Goal: Information Seeking & Learning: Find specific page/section

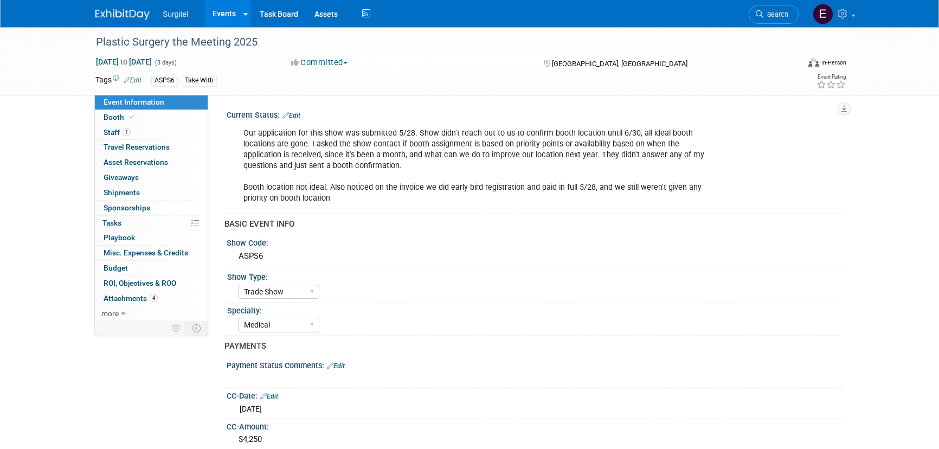
select select "Trade Show"
select select "Medical"
select select "SkyMiles - 93008"
select select "No"
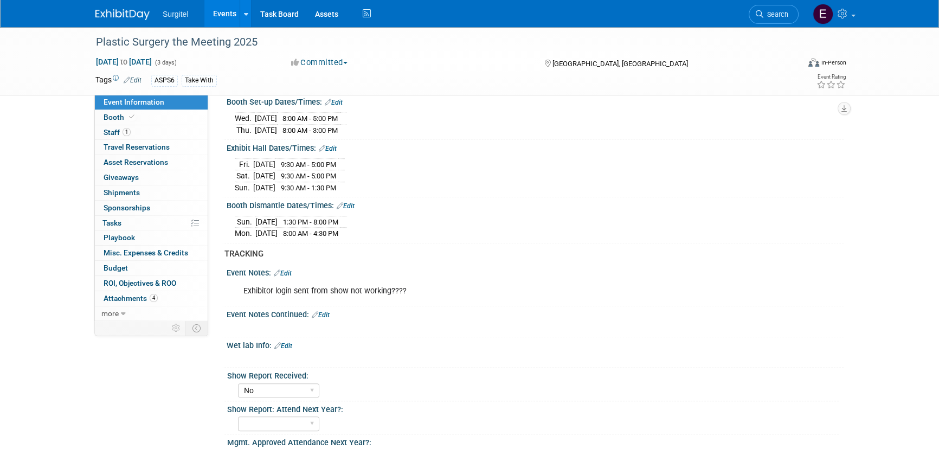
click at [496, 88] on div "Registration Date: Edit" at bounding box center [535, 81] width 617 height 14
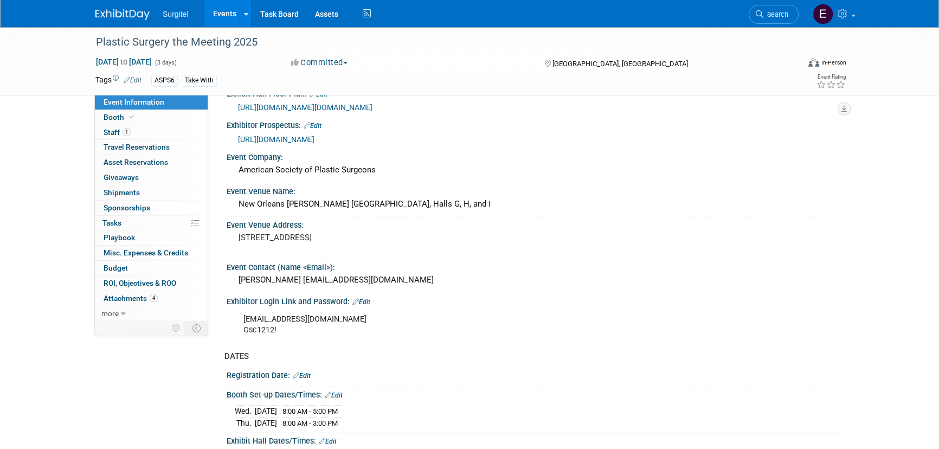
scroll to position [446, 0]
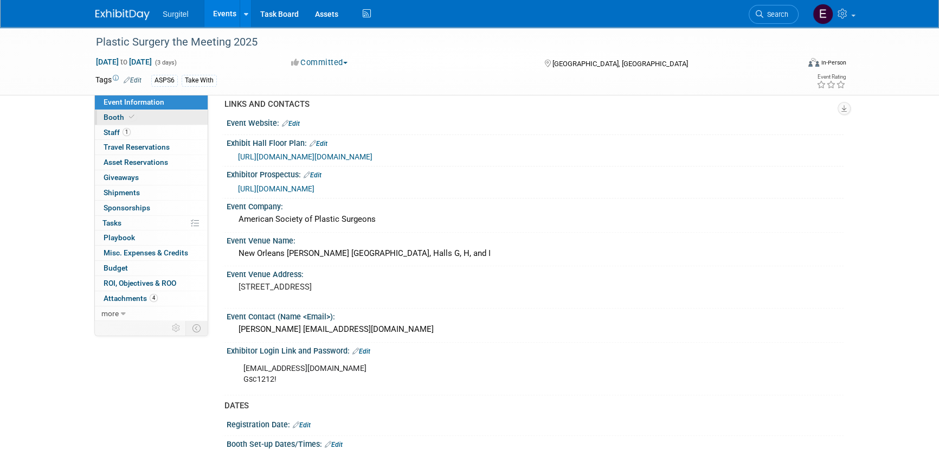
click at [117, 121] on span "Booth" at bounding box center [120, 117] width 33 height 9
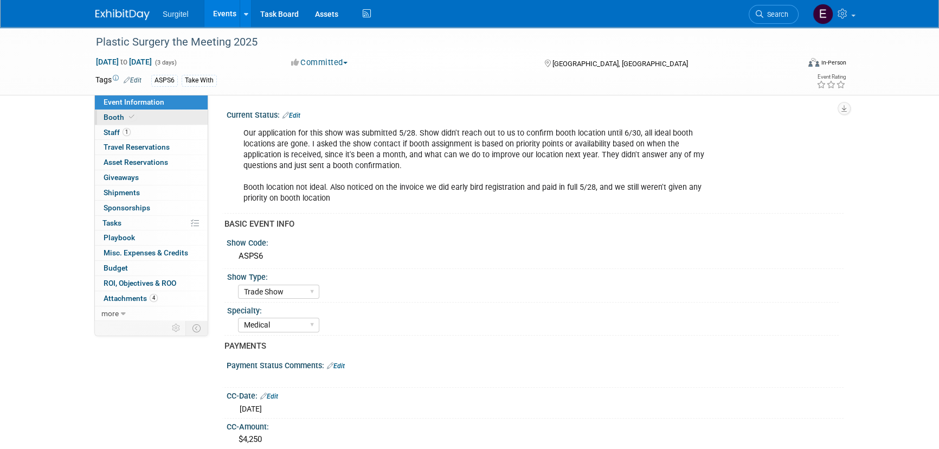
select select "8' Fabric Popup"
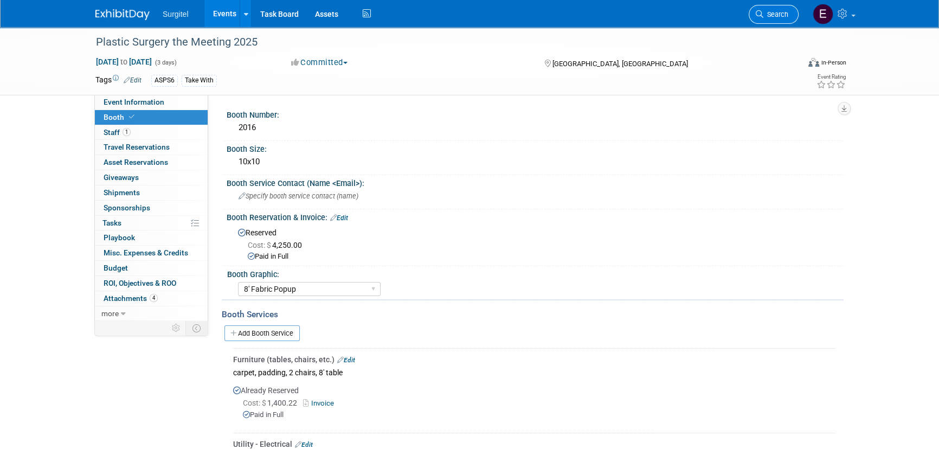
click at [776, 15] on span "Search" at bounding box center [776, 14] width 25 height 8
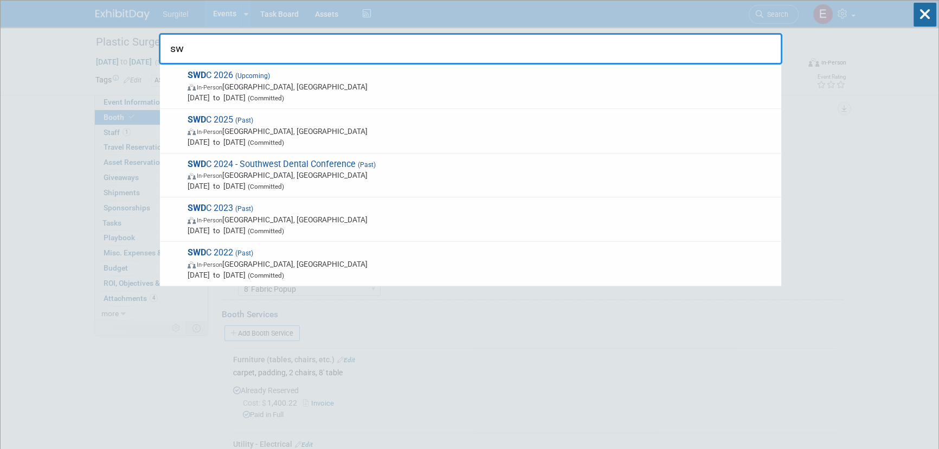
type input "s"
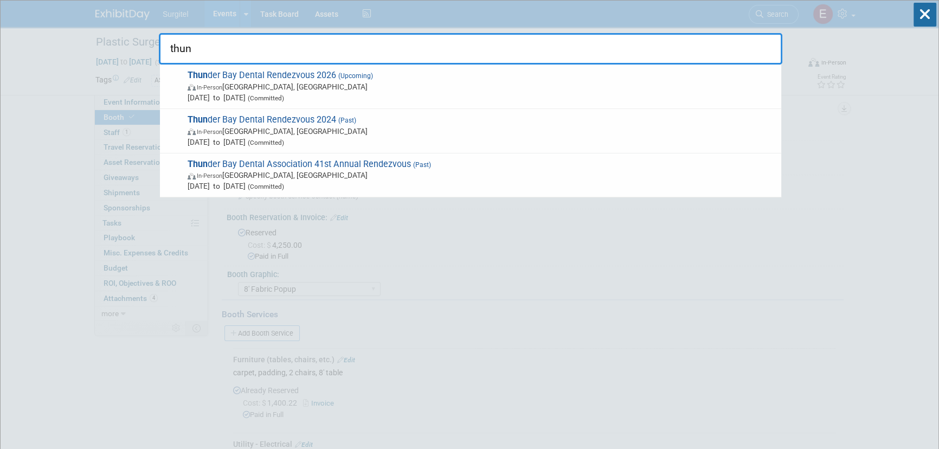
type input "thun"
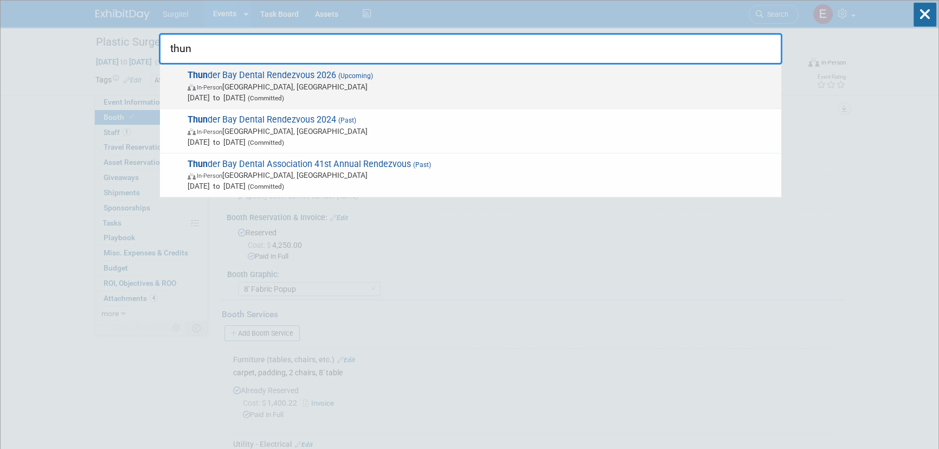
click at [250, 85] on span "In-Person Thunder Bay, Canada" at bounding box center [482, 86] width 588 height 11
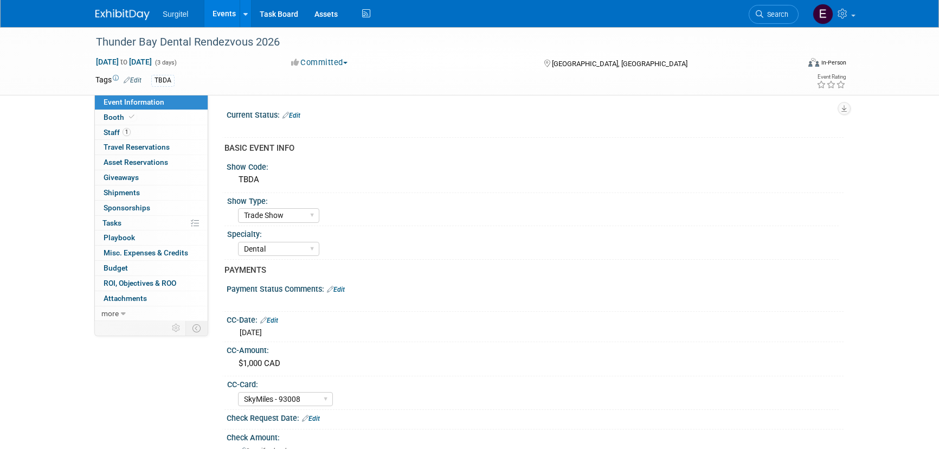
select select "Trade Show"
select select "Dental"
select select "SkyMiles - 93008"
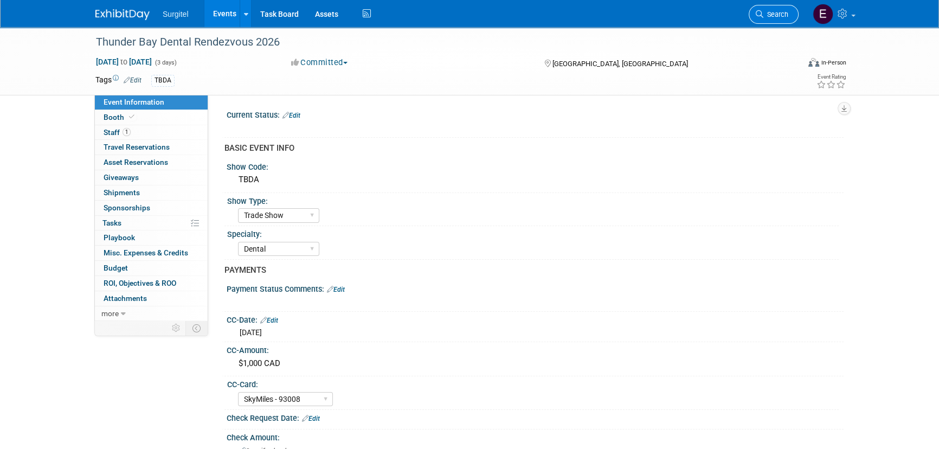
click at [764, 15] on span "Search" at bounding box center [776, 14] width 25 height 8
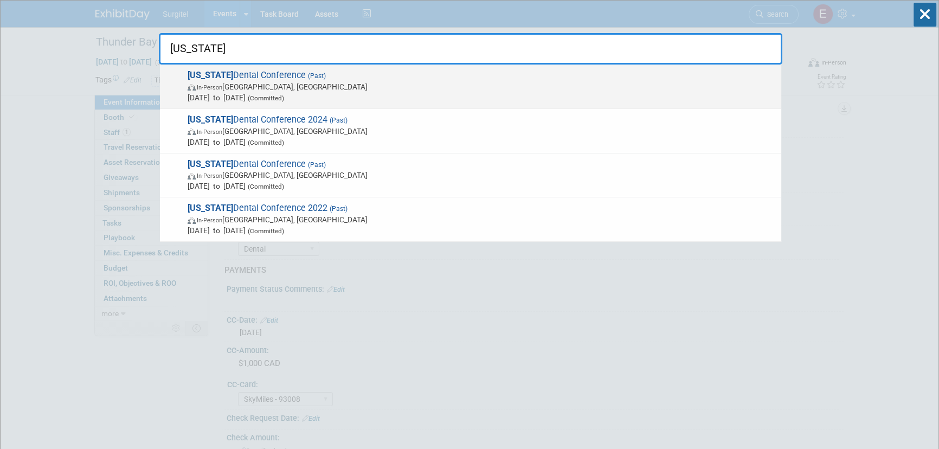
type input "vermont"
click at [444, 85] on span "In-Person South Burlington, VT" at bounding box center [482, 86] width 588 height 11
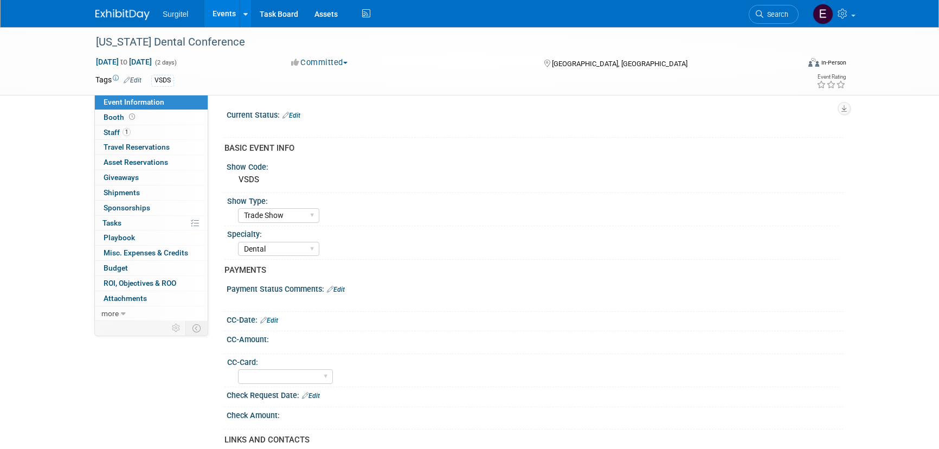
select select "Trade Show"
select select "Dental"
select select "No"
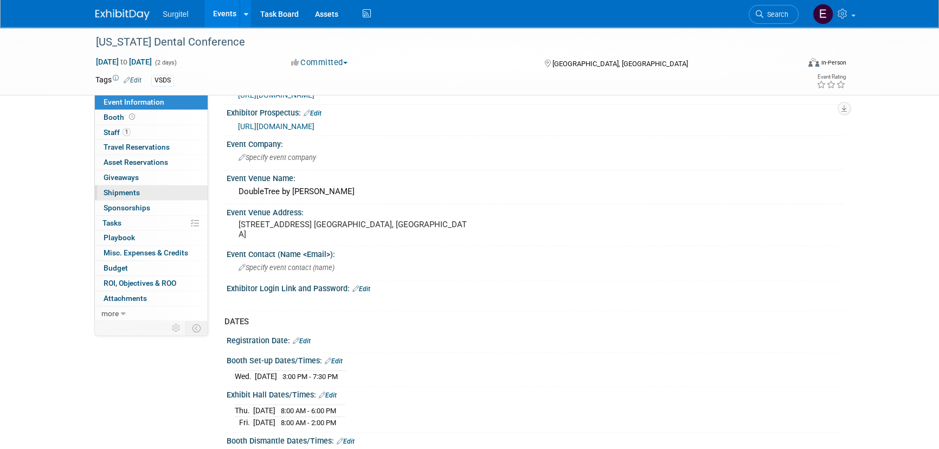
scroll to position [444, 0]
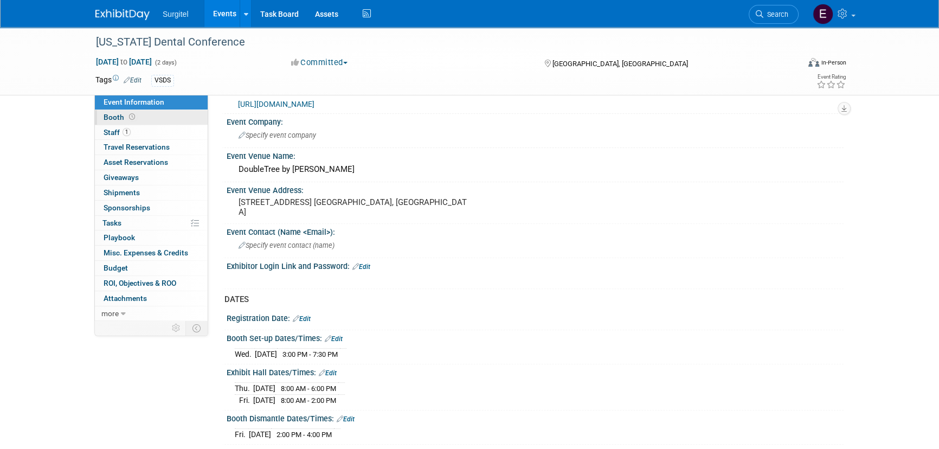
click at [112, 113] on span "Booth" at bounding box center [121, 117] width 34 height 9
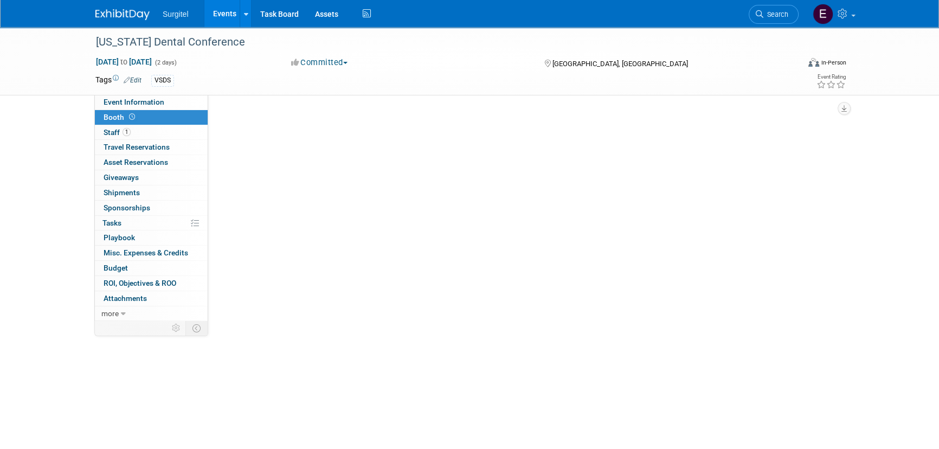
scroll to position [0, 0]
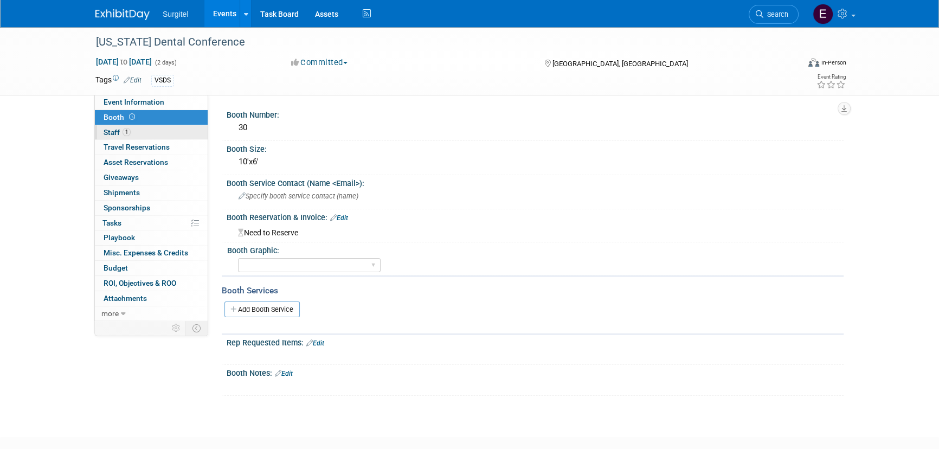
click at [116, 128] on span "Staff 1" at bounding box center [117, 132] width 27 height 9
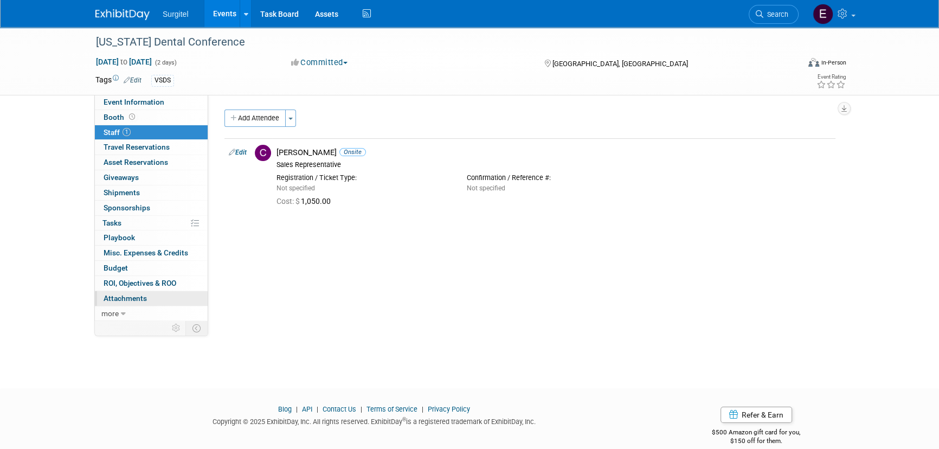
click at [149, 302] on link "0 Attachments 0" at bounding box center [151, 298] width 113 height 15
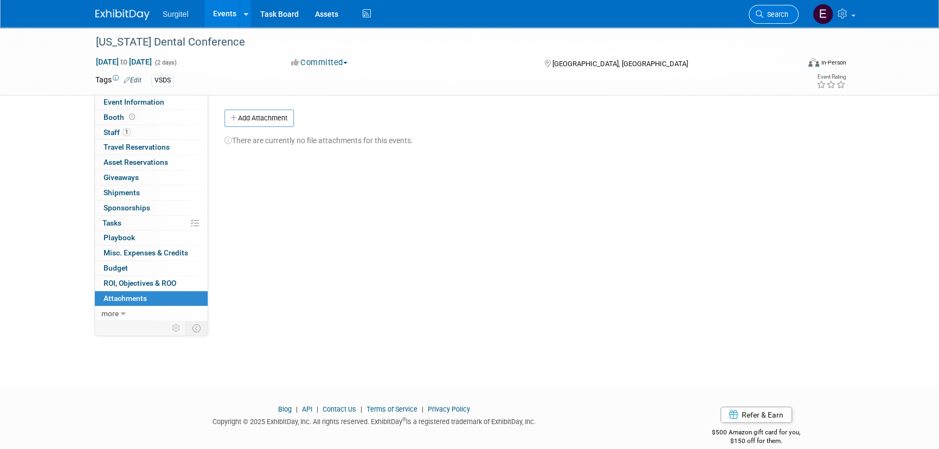
click at [768, 14] on span "Search" at bounding box center [776, 14] width 25 height 8
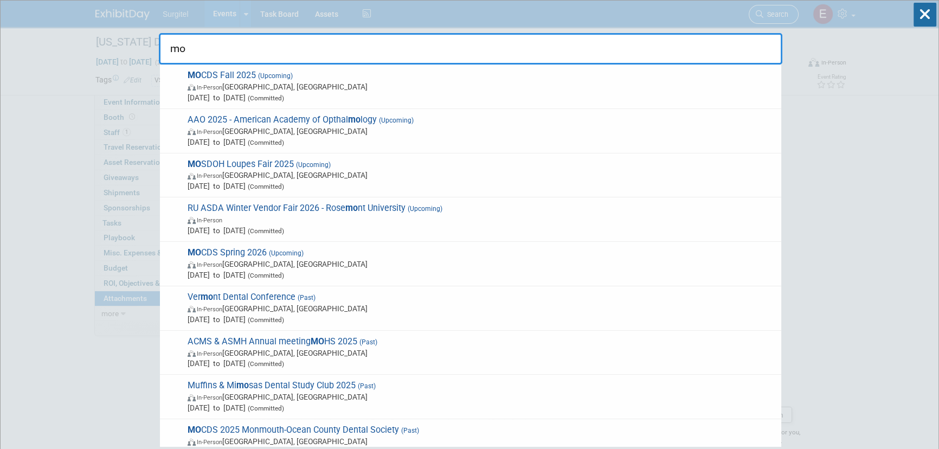
type input "m"
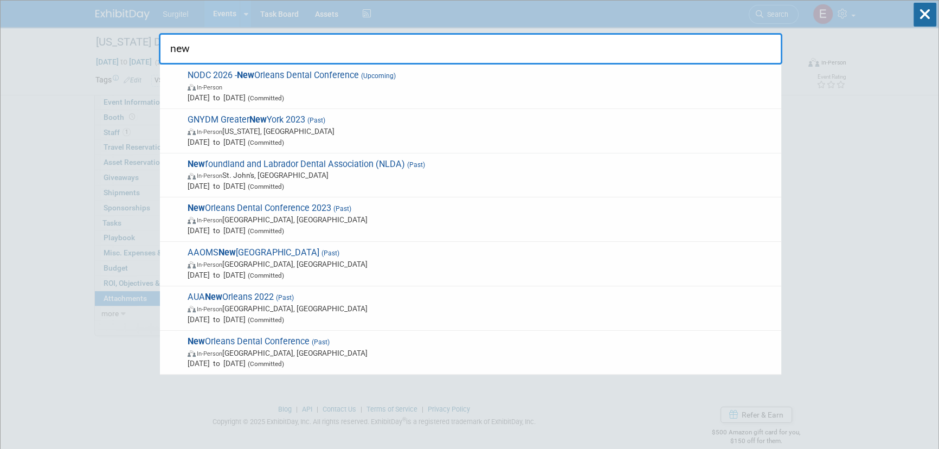
type input "new"
click at [381, 92] on span "Apr 9, 2026 to Apr 11, 2026 (Committed)" at bounding box center [482, 97] width 588 height 11
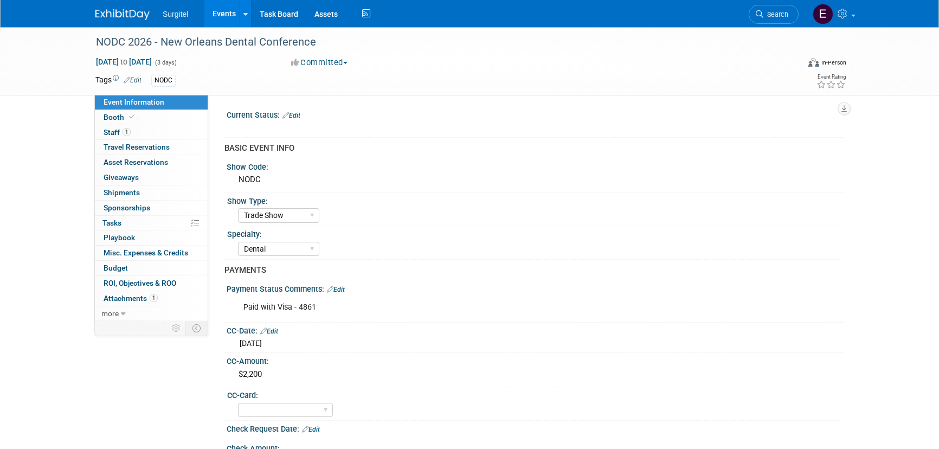
select select "Trade Show"
select select "Dental"
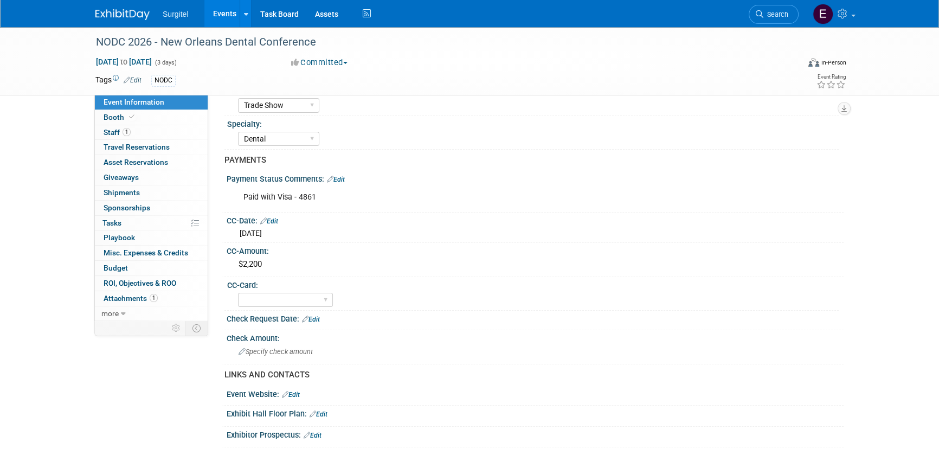
scroll to position [98, 0]
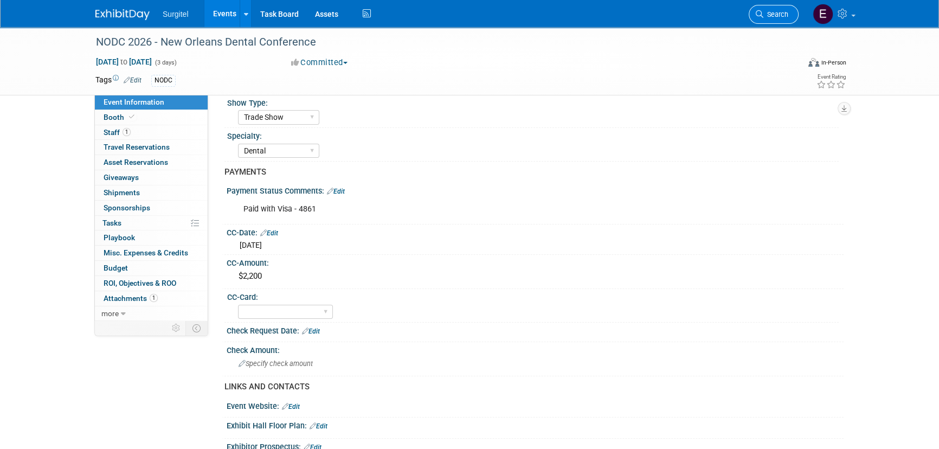
click at [778, 12] on span "Search" at bounding box center [776, 14] width 25 height 8
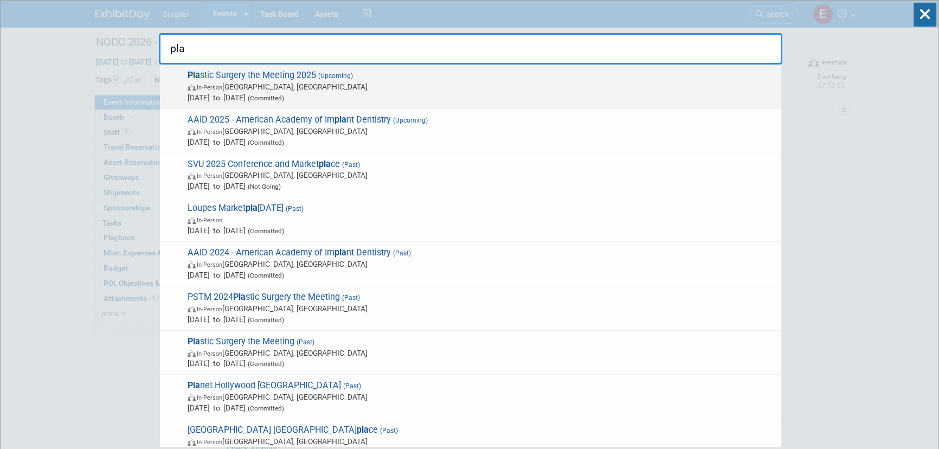
type input "pla"
click at [220, 71] on span "Pla stic Surgery the Meeting 2025 (Upcoming) In-Person New Orleans, LA Oct 10, …" at bounding box center [480, 86] width 592 height 33
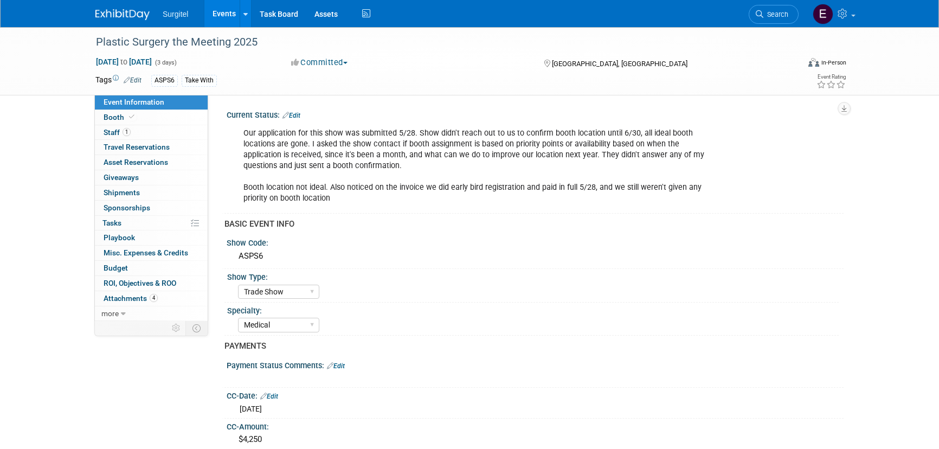
select select "Trade Show"
select select "Medical"
select select "SkyMiles - 93008"
select select "No"
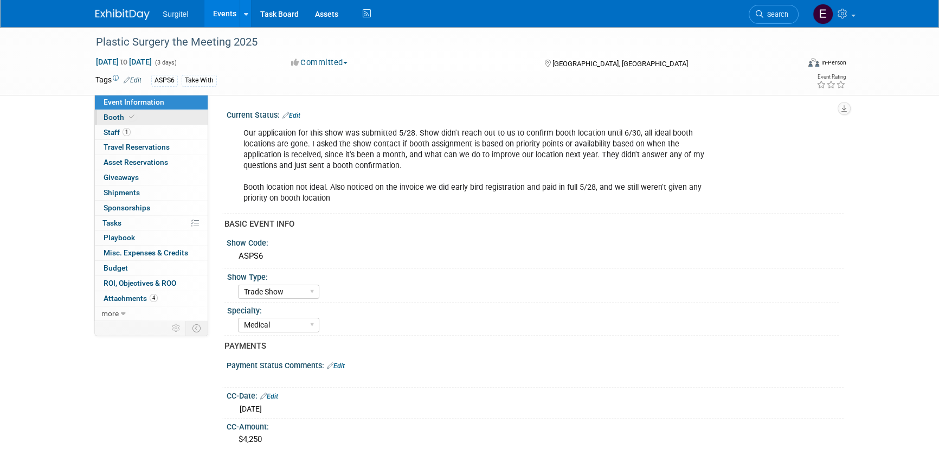
click at [157, 123] on link "Booth" at bounding box center [151, 117] width 113 height 15
select select "8' Fabric Popup"
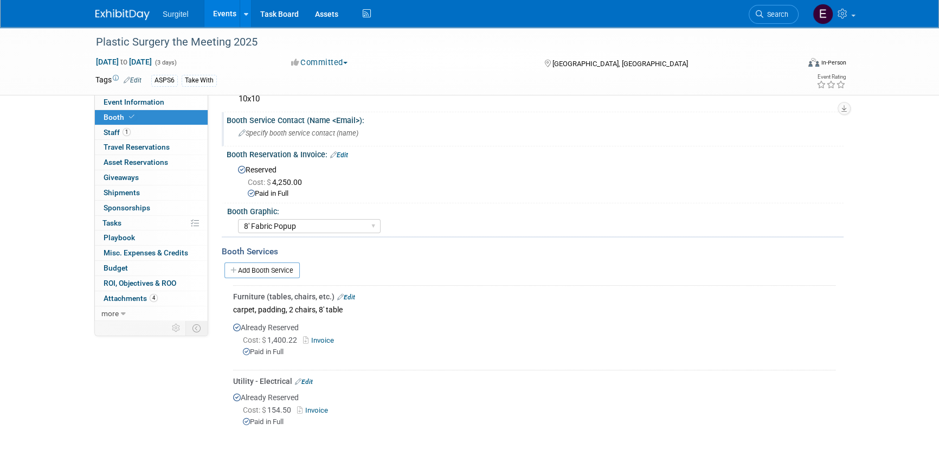
scroll to position [246, 0]
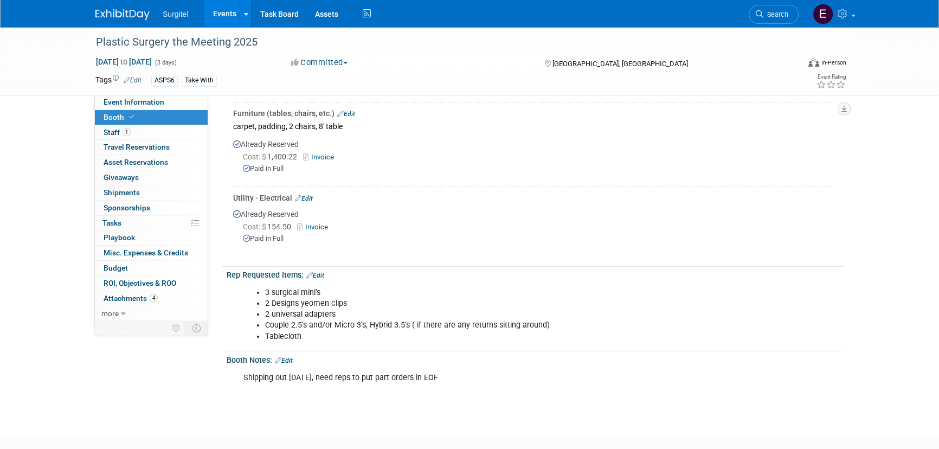
click at [319, 223] on link "Invoice" at bounding box center [314, 227] width 35 height 8
click at [789, 10] on link "Search" at bounding box center [774, 14] width 50 height 19
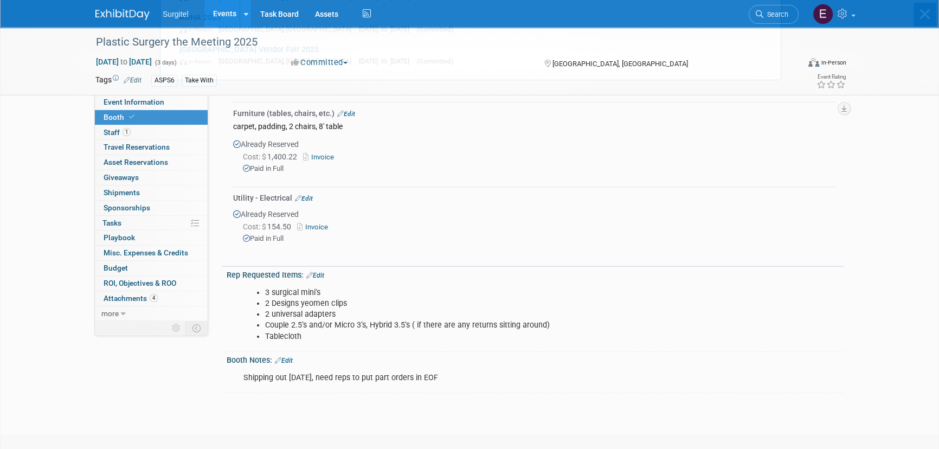
scroll to position [0, 0]
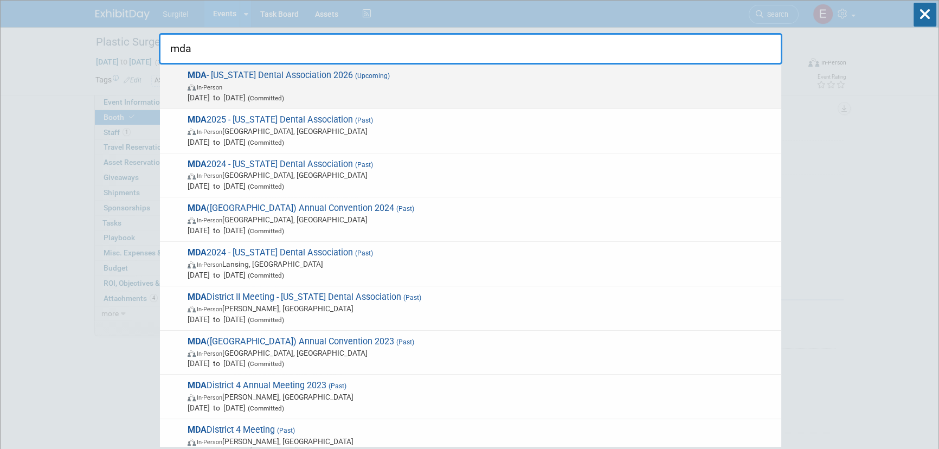
type input "mda"
click at [315, 75] on span "MDA - Michigan Dental Association 2026 (Upcoming) In-Person Apr 30, 2026 to May…" at bounding box center [480, 86] width 592 height 33
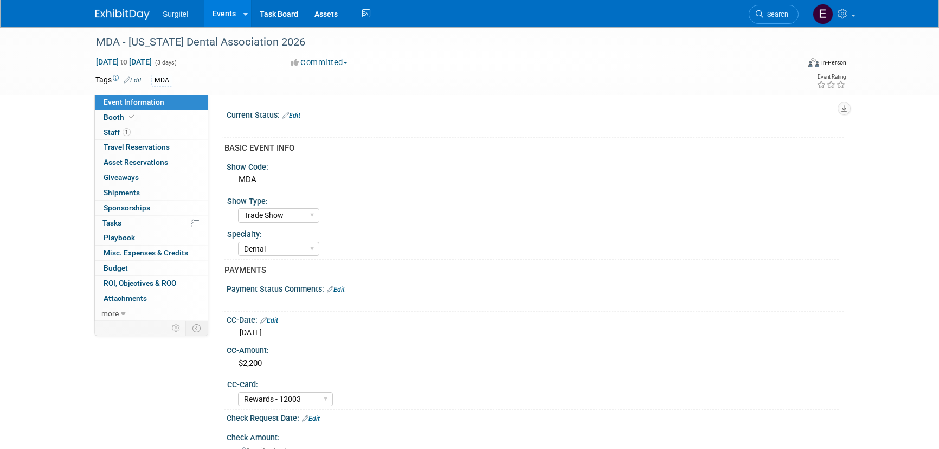
select select "Trade Show"
select select "Dental"
select select "Rewards - 12003"
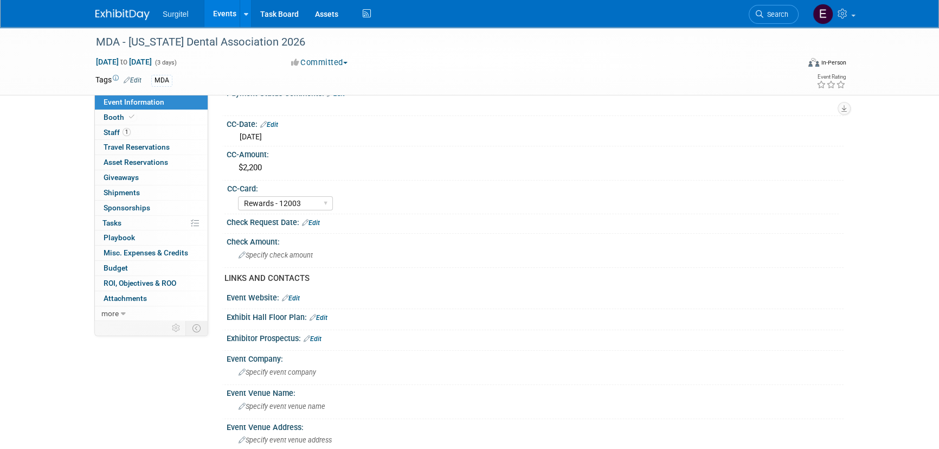
scroll to position [197, 0]
click at [777, 21] on link "Search" at bounding box center [774, 14] width 50 height 19
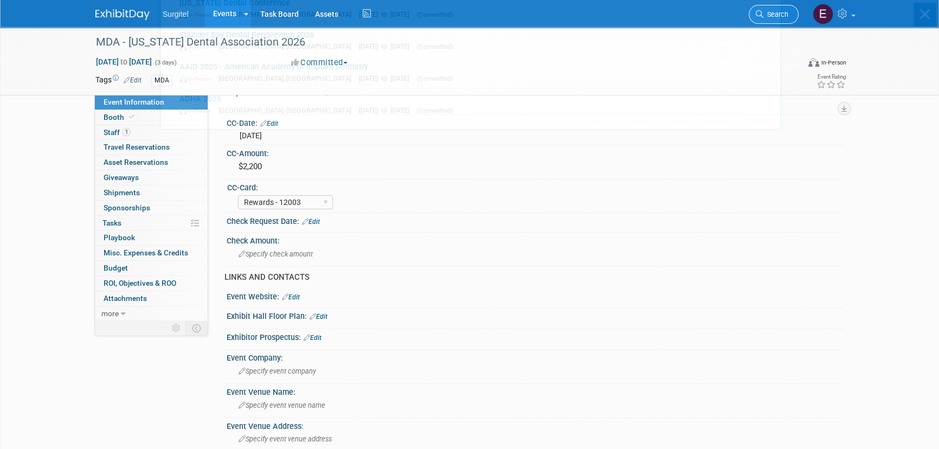
scroll to position [0, 0]
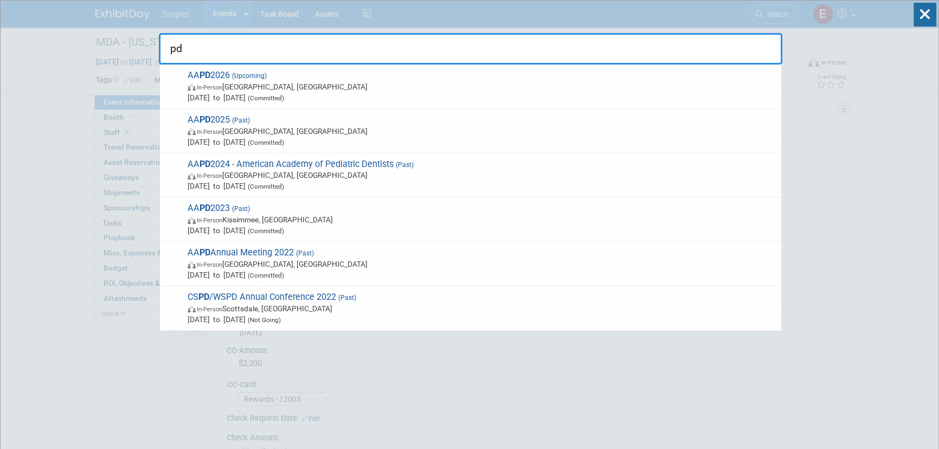
type input "p"
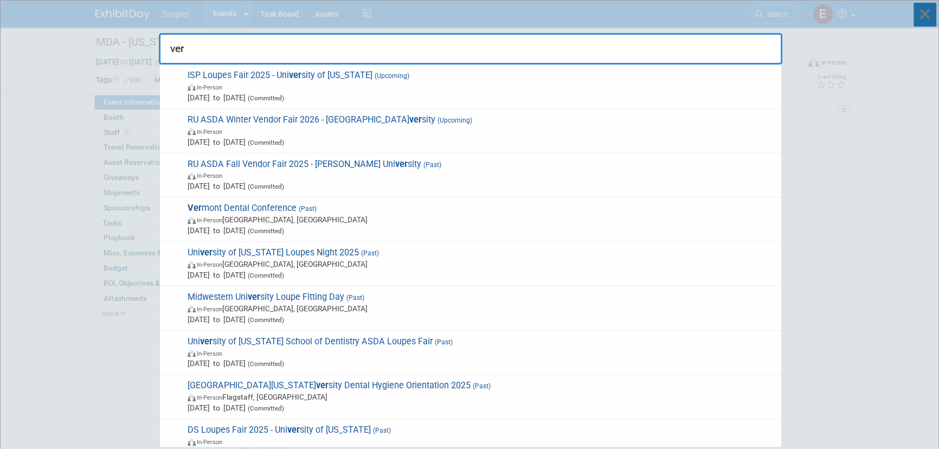
type input "ver"
click at [925, 15] on icon at bounding box center [925, 15] width 23 height 24
